Goal: Task Accomplishment & Management: Manage account settings

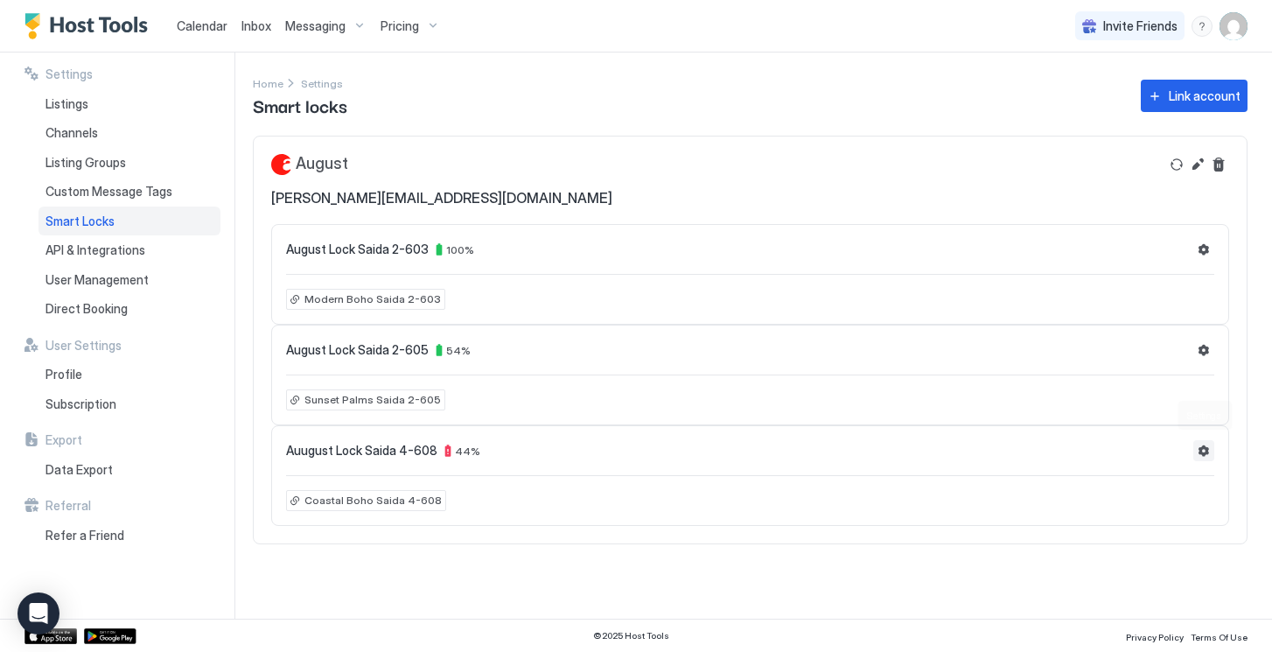
click at [1204, 458] on button "Settings" at bounding box center [1203, 450] width 21 height 21
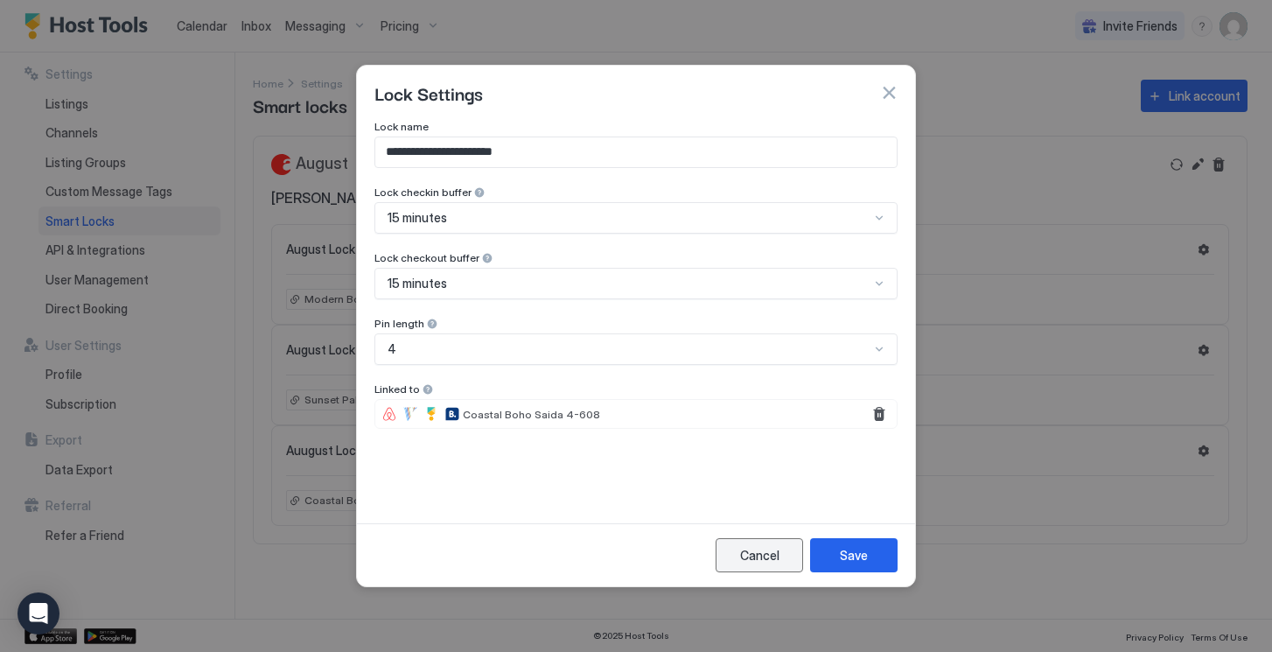
click at [747, 550] on div "Cancel" at bounding box center [759, 555] width 39 height 18
